Goal: Check status: Check status

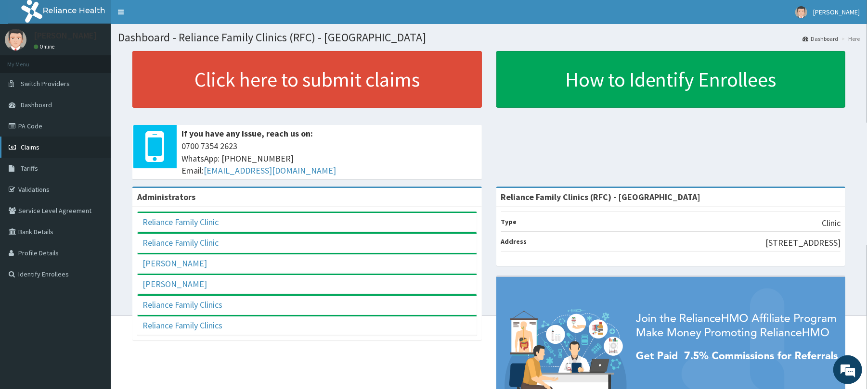
click at [33, 140] on link "Claims" at bounding box center [55, 147] width 111 height 21
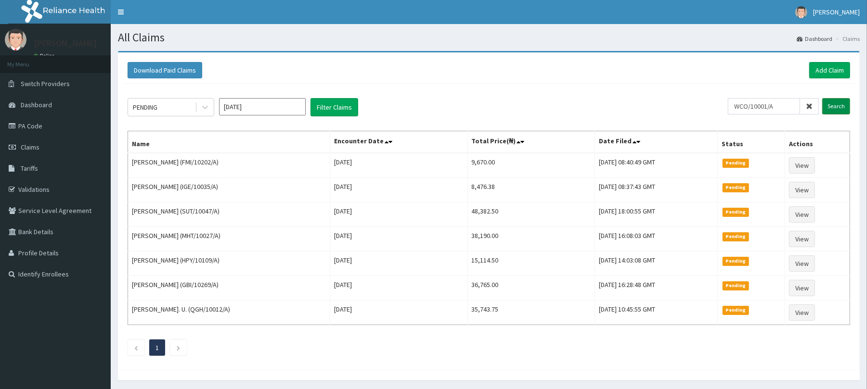
type input "WCO/10001/A"
click at [825, 108] on input "Search" at bounding box center [836, 106] width 28 height 16
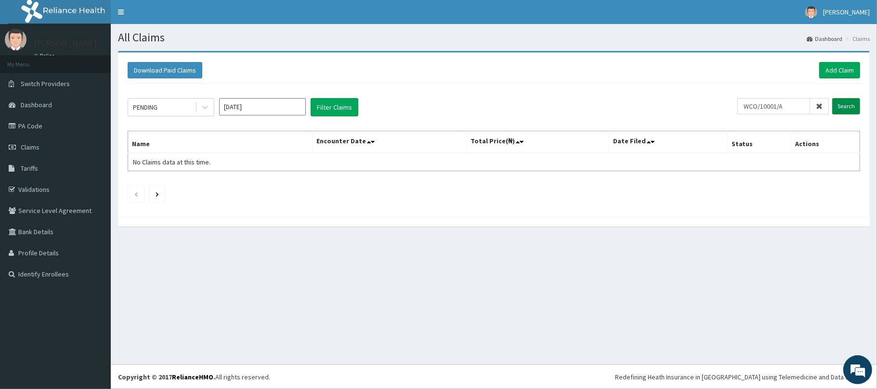
click at [853, 106] on input "Search" at bounding box center [846, 106] width 28 height 16
